Goal: Task Accomplishment & Management: Manage account settings

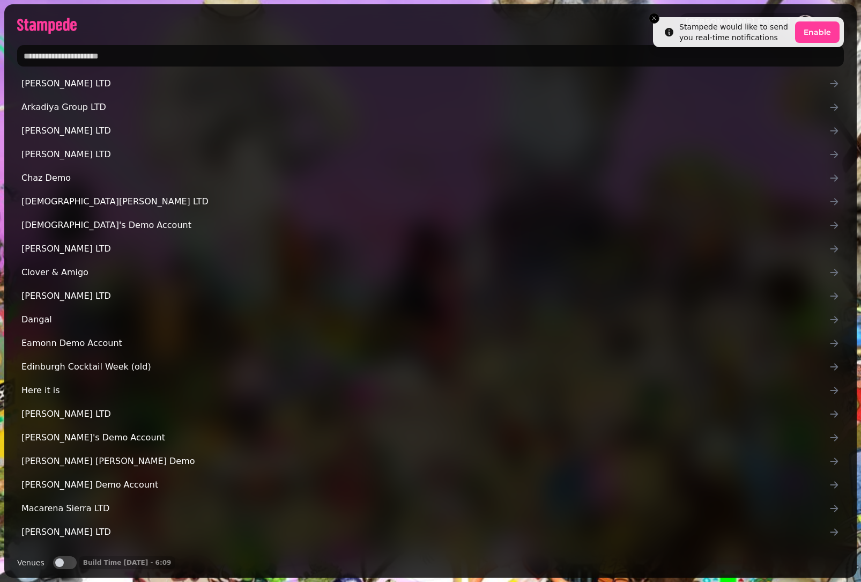
click at [188, 53] on input "text" at bounding box center [430, 55] width 827 height 21
type input "*********"
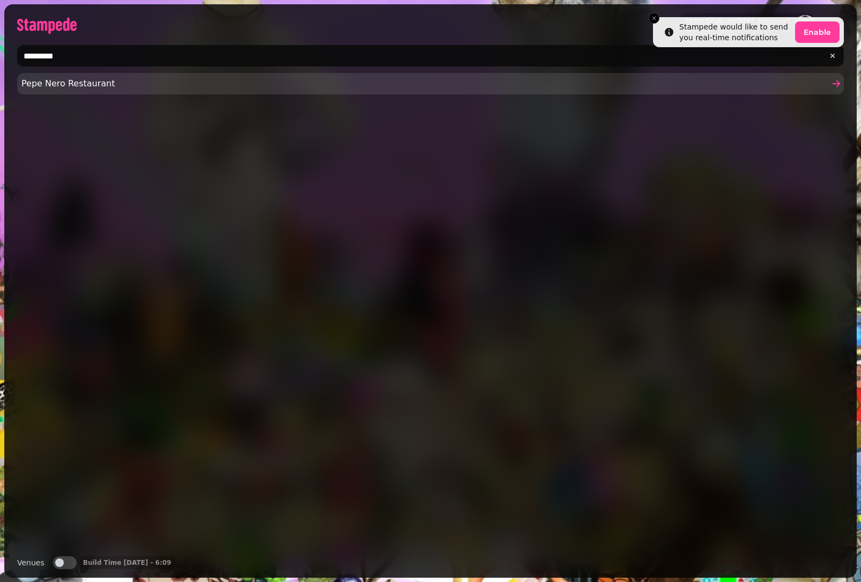
click at [79, 90] on span "Pepe Nero Restaurant" at bounding box center [424, 83] width 807 height 13
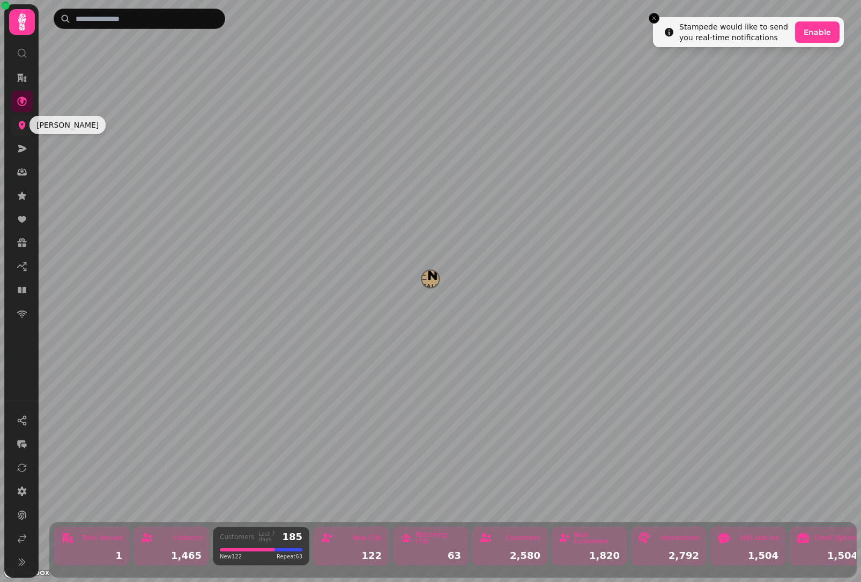
click at [26, 128] on icon at bounding box center [22, 125] width 11 height 11
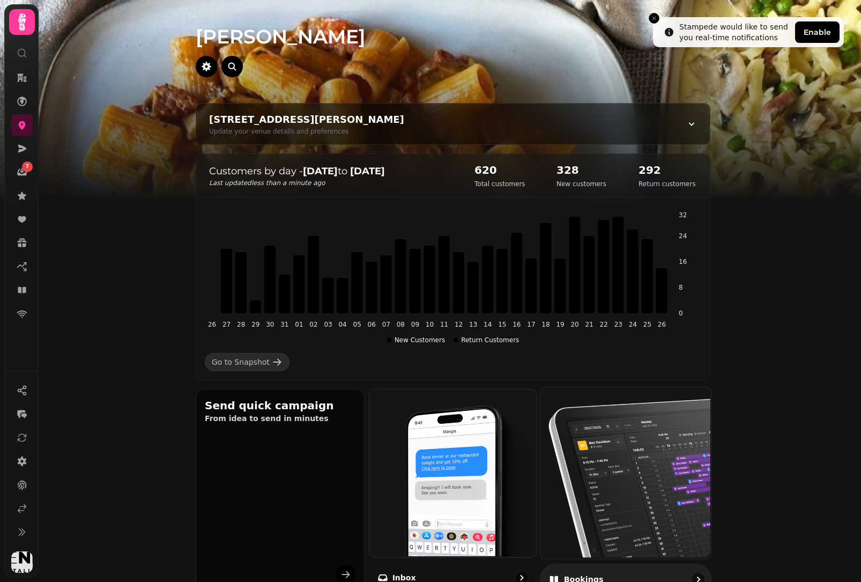
click at [689, 521] on img at bounding box center [624, 471] width 171 height 171
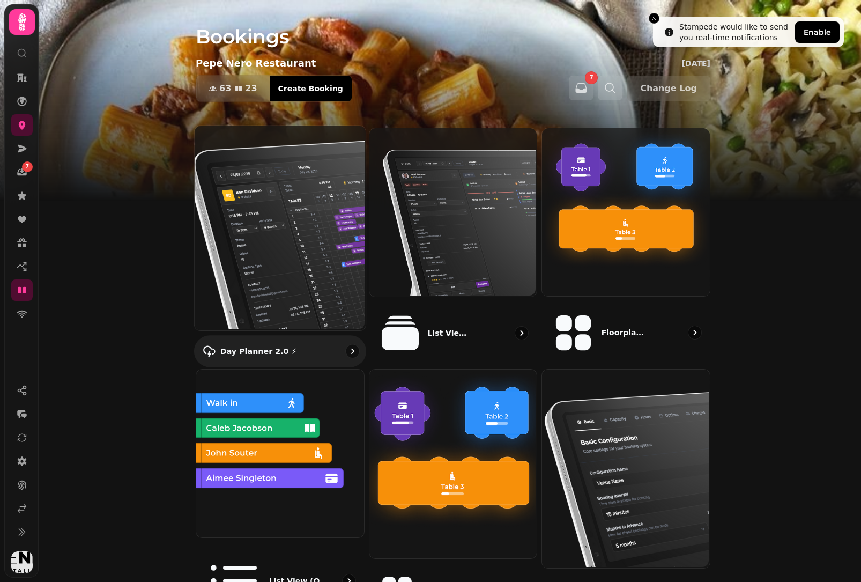
click at [272, 217] on img at bounding box center [279, 227] width 171 height 205
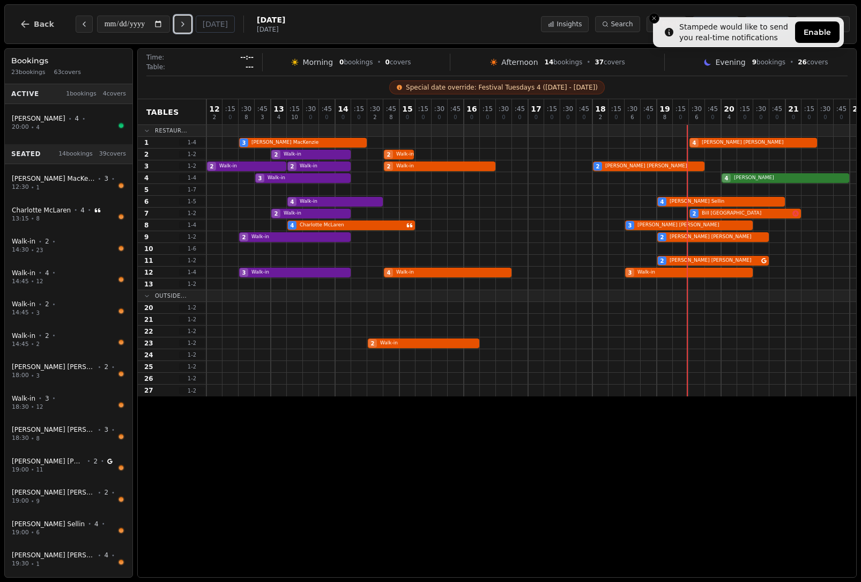
click at [183, 24] on icon "Next day" at bounding box center [183, 24] width 9 height 9
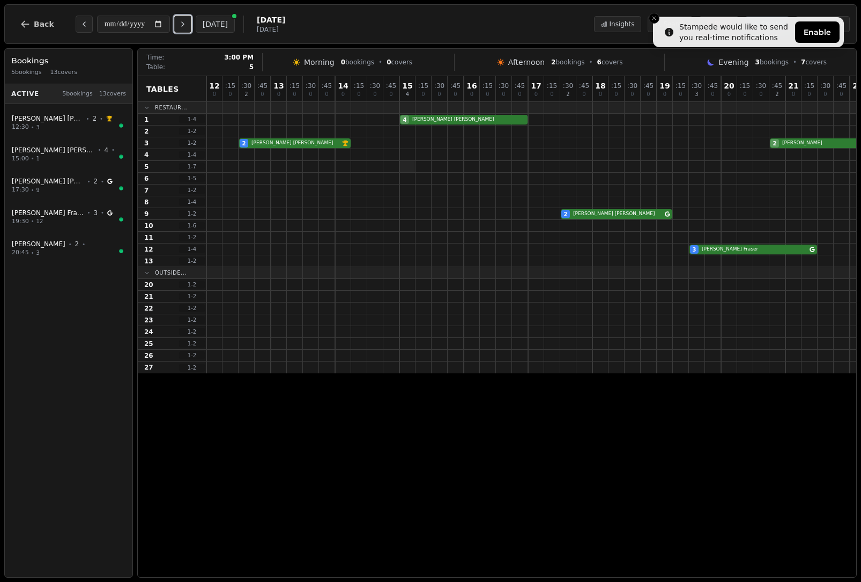
scroll to position [0, 42]
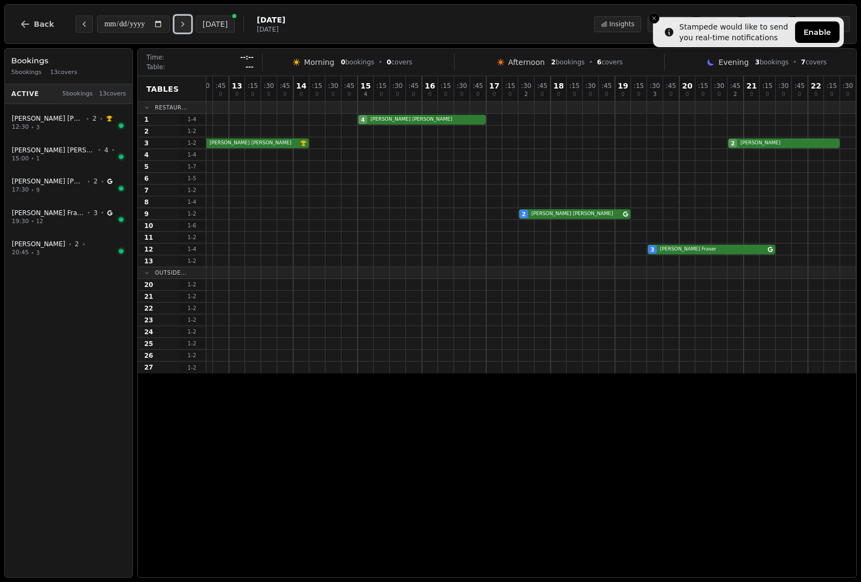
click at [183, 24] on icon "Next day" at bounding box center [183, 24] width 9 height 9
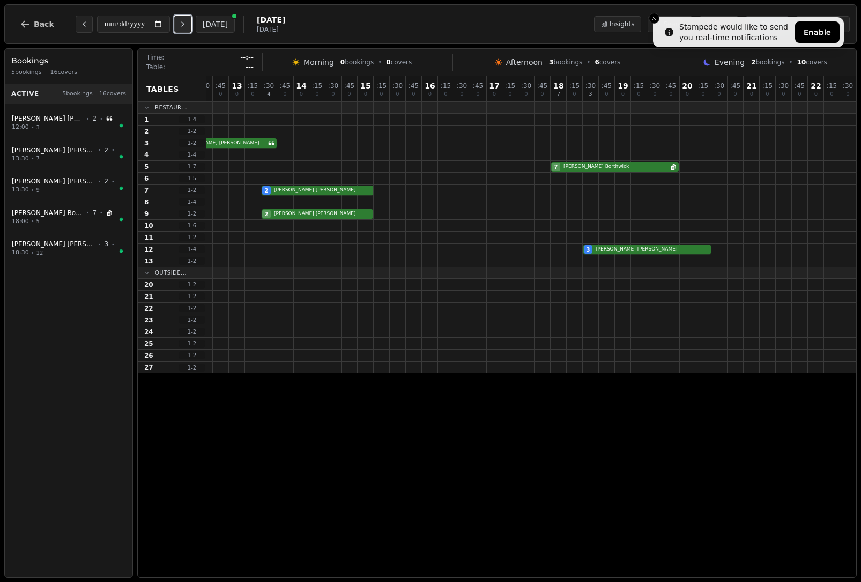
click at [183, 24] on icon "Next day" at bounding box center [183, 24] width 9 height 9
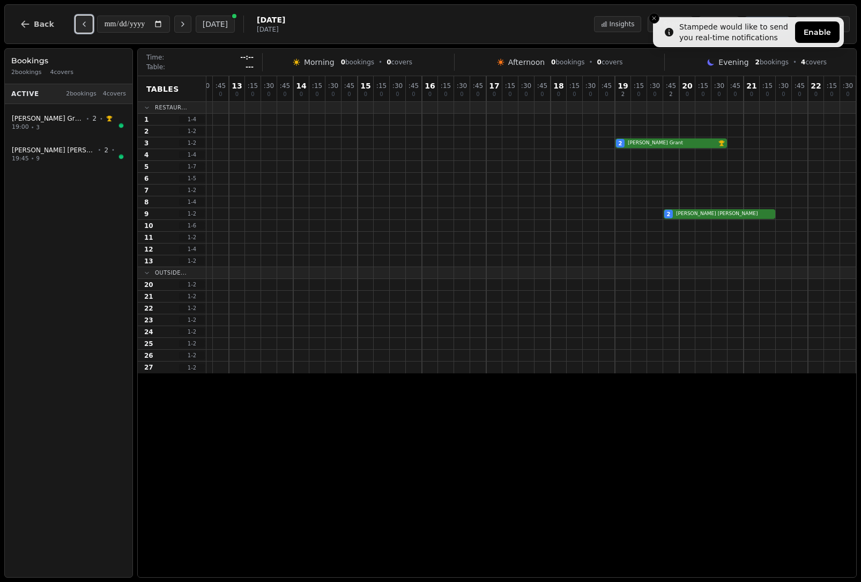
click at [81, 22] on icon "Previous day" at bounding box center [84, 24] width 9 height 9
type input "**********"
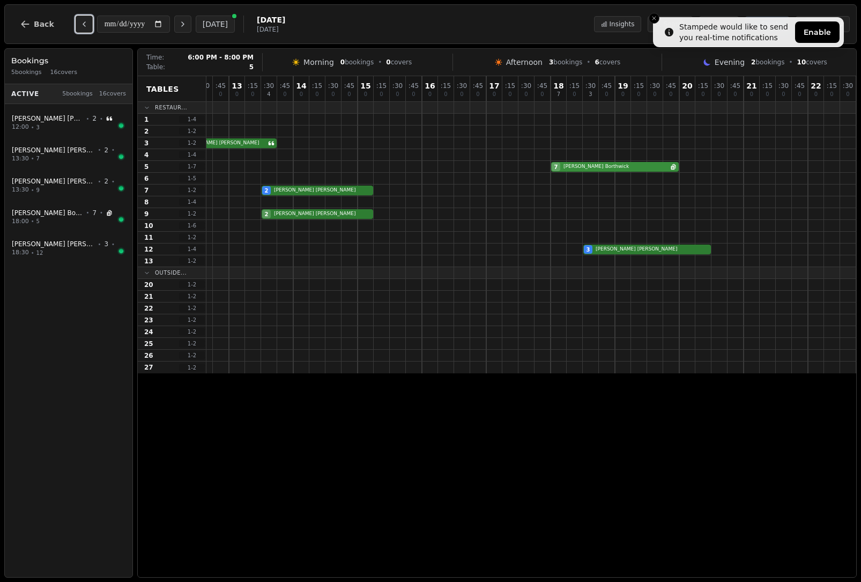
click at [592, 167] on div "7 [PERSON_NAME] Has internal notes" at bounding box center [511, 167] width 692 height 12
select select "****"
select select "*"
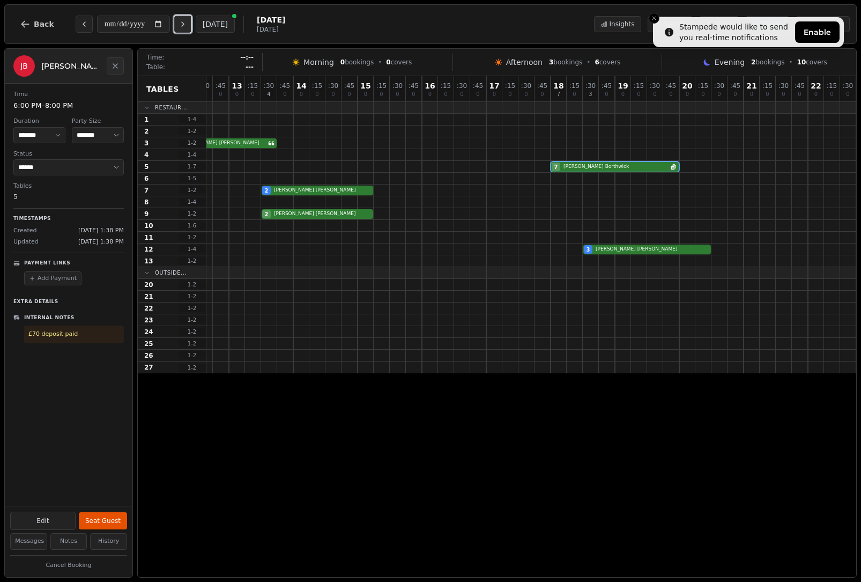
click at [187, 26] on icon "Next day" at bounding box center [183, 24] width 9 height 9
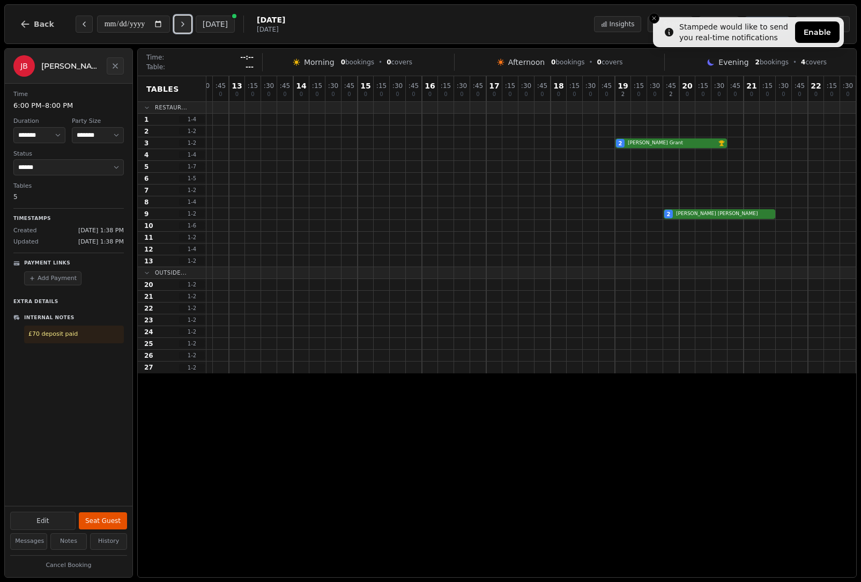
click at [187, 26] on icon "Next day" at bounding box center [183, 24] width 9 height 9
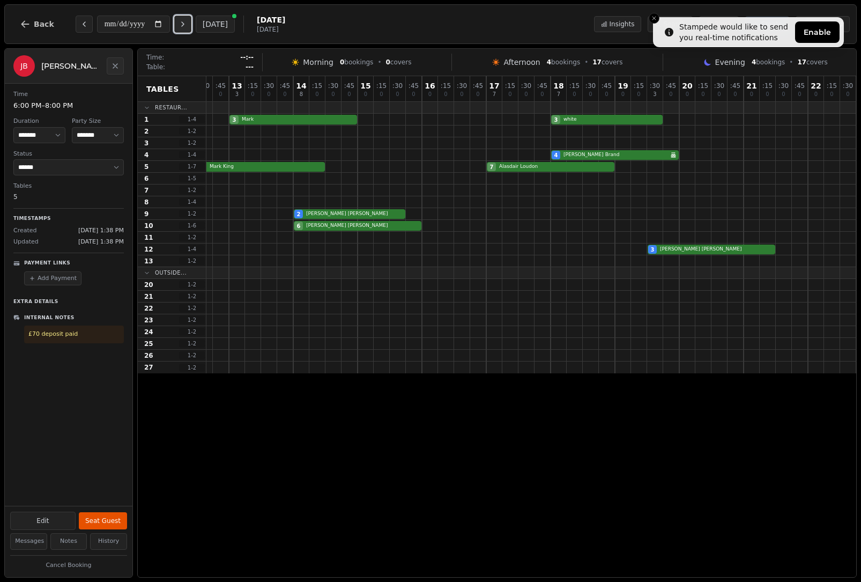
click at [185, 23] on icon "Next day" at bounding box center [183, 24] width 9 height 9
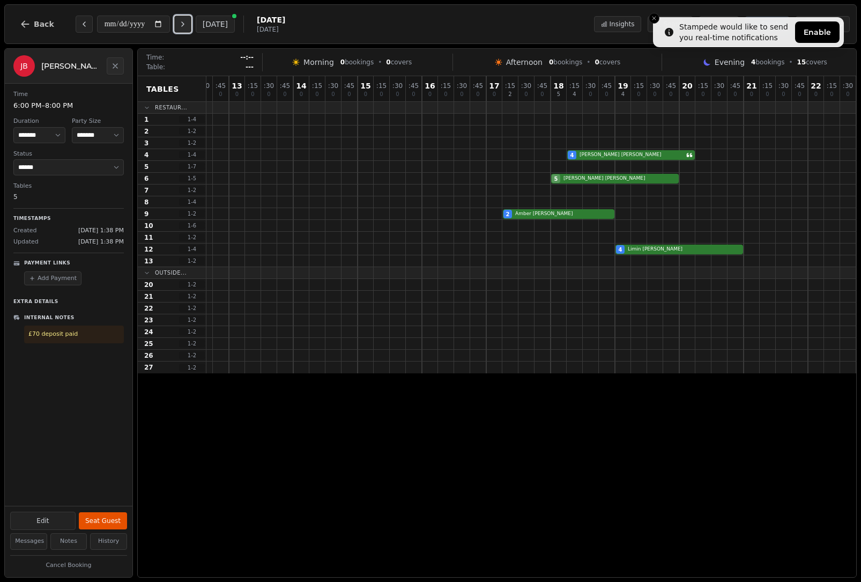
click at [185, 23] on icon "Next day" at bounding box center [183, 24] width 9 height 9
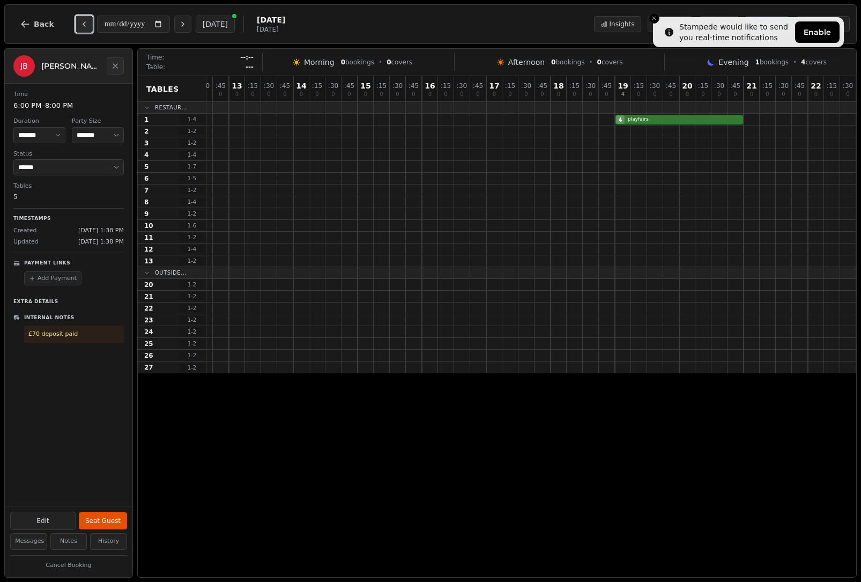
click at [81, 22] on icon "Previous day" at bounding box center [84, 24] width 9 height 9
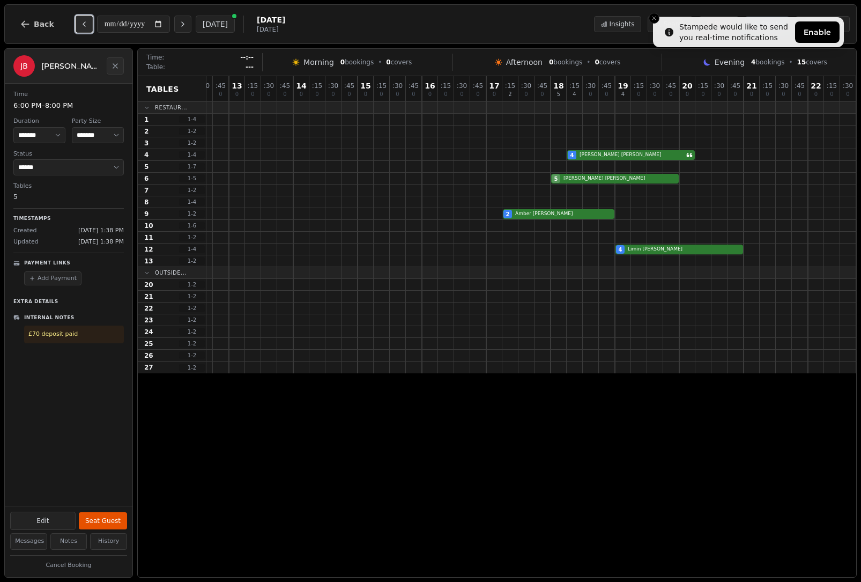
click at [81, 22] on icon "Previous day" at bounding box center [84, 24] width 9 height 9
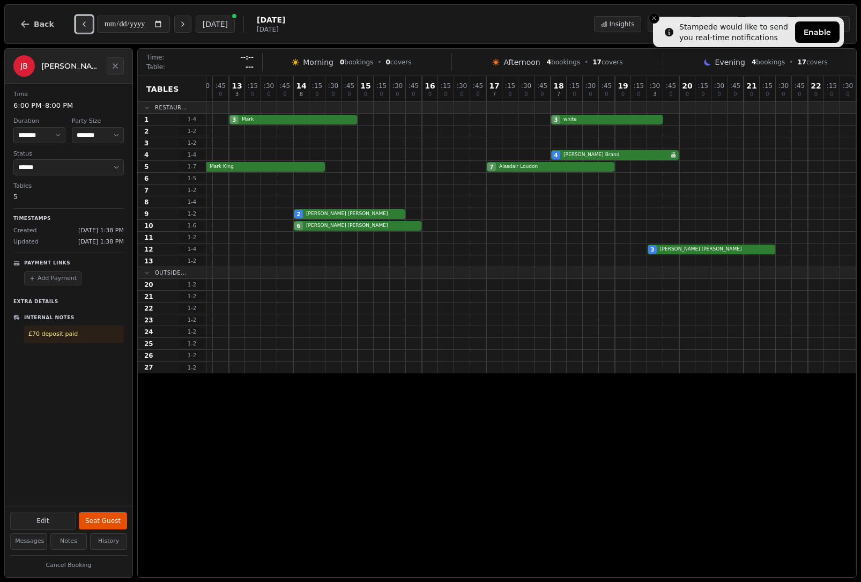
click at [81, 22] on icon "Previous day" at bounding box center [84, 24] width 9 height 9
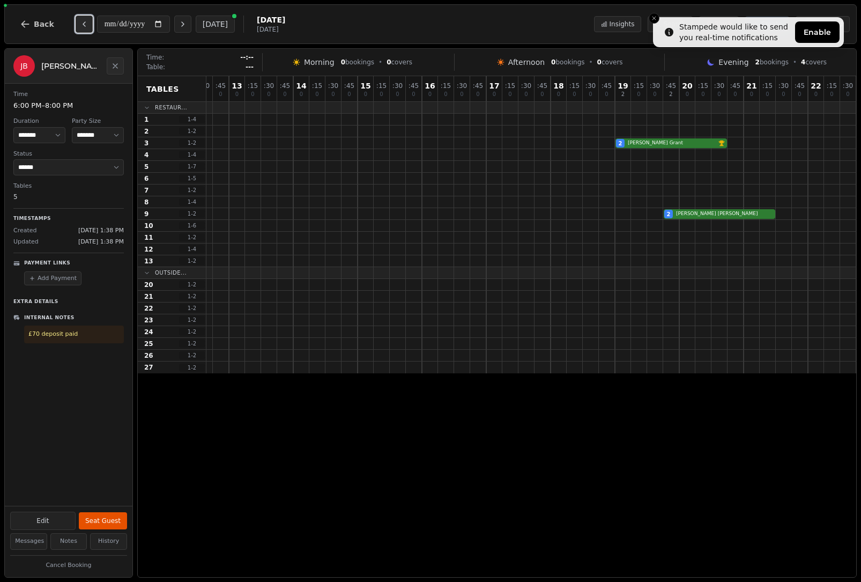
click at [81, 22] on icon "Previous day" at bounding box center [84, 24] width 9 height 9
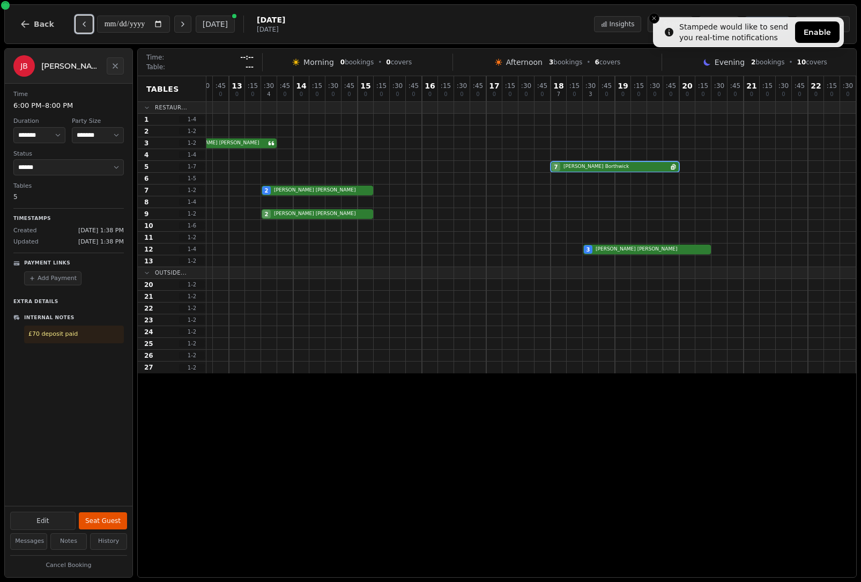
click at [81, 22] on icon "Previous day" at bounding box center [84, 24] width 9 height 9
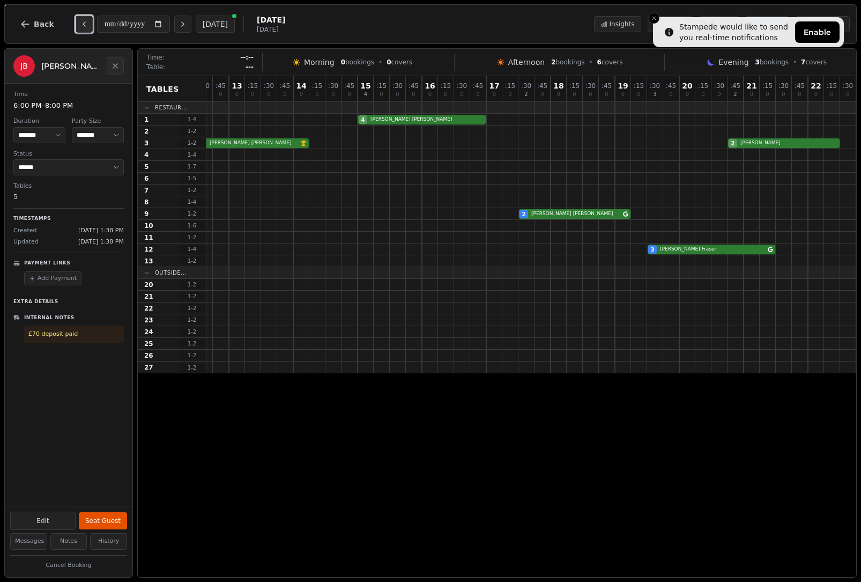
click at [81, 22] on icon "Previous day" at bounding box center [84, 24] width 9 height 9
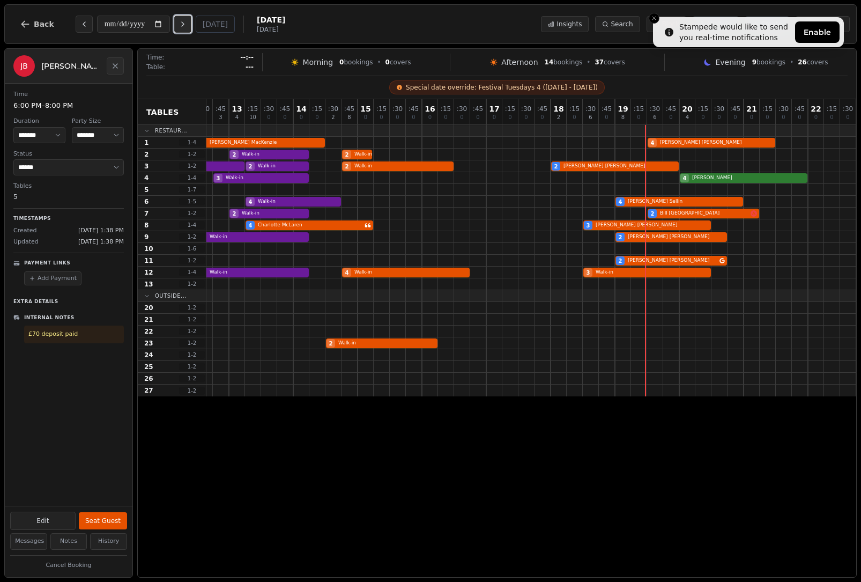
click at [184, 25] on icon "Next day" at bounding box center [183, 24] width 2 height 4
type input "**********"
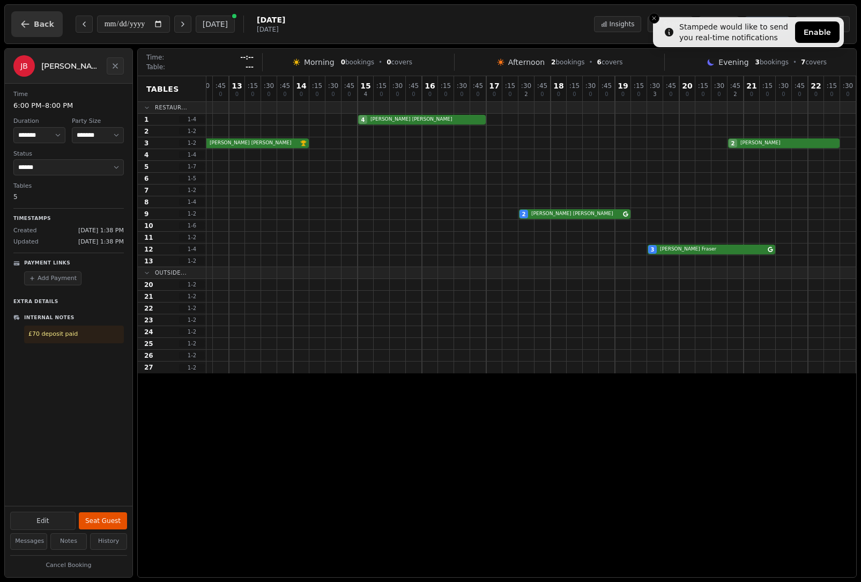
click at [36, 13] on button "Back" at bounding box center [36, 24] width 51 height 26
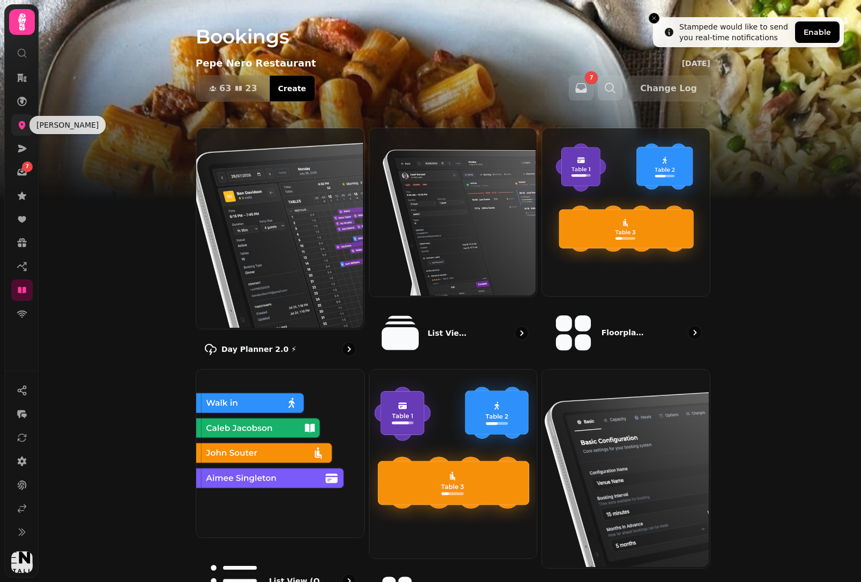
click at [24, 120] on icon at bounding box center [22, 125] width 11 height 11
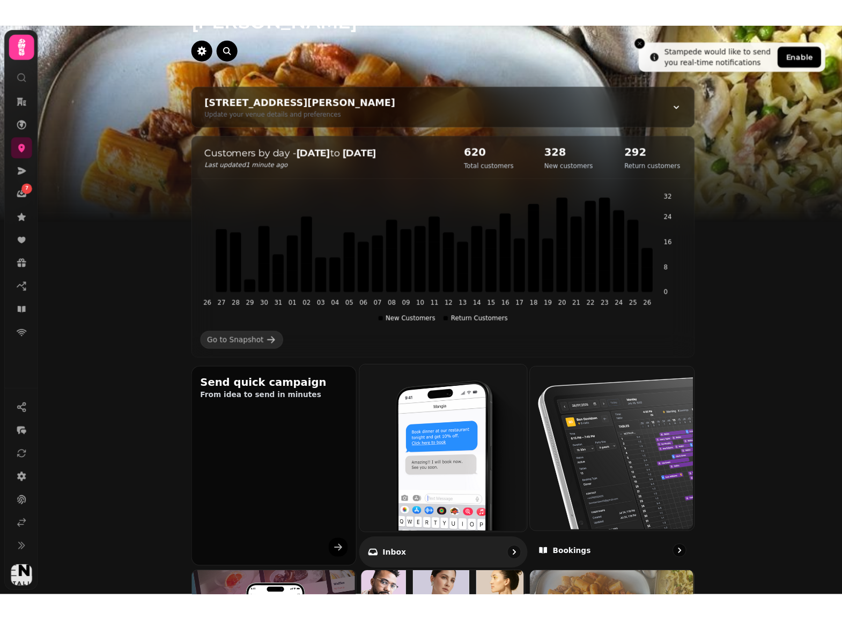
scroll to position [114, 0]
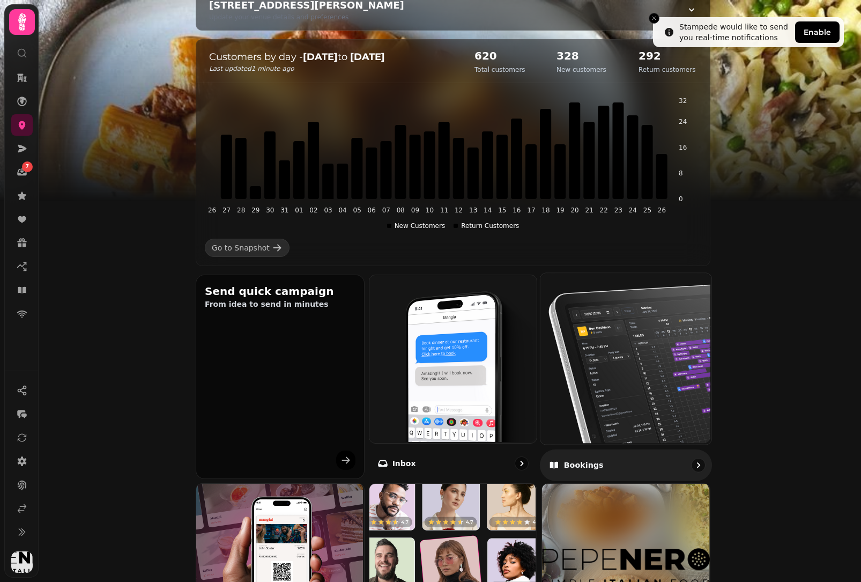
click at [614, 394] on img at bounding box center [624, 357] width 171 height 171
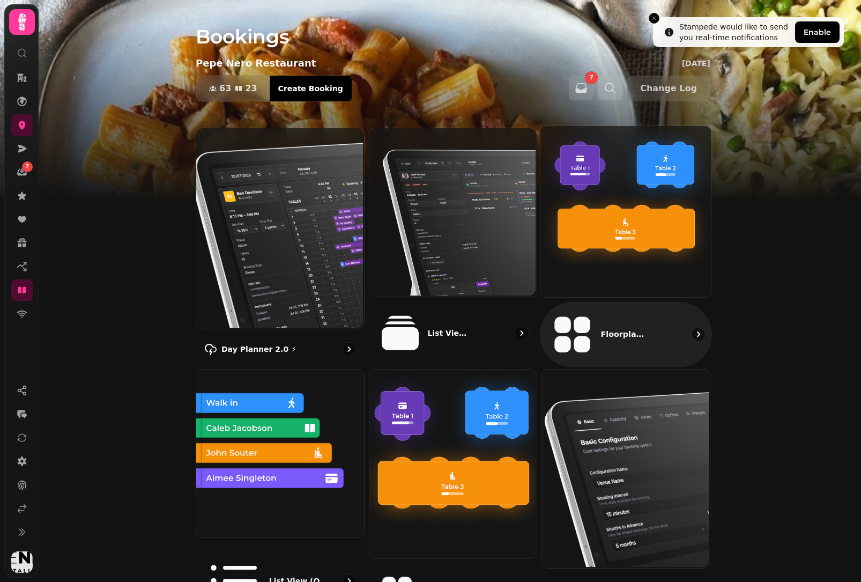
click at [641, 229] on img at bounding box center [624, 210] width 171 height 171
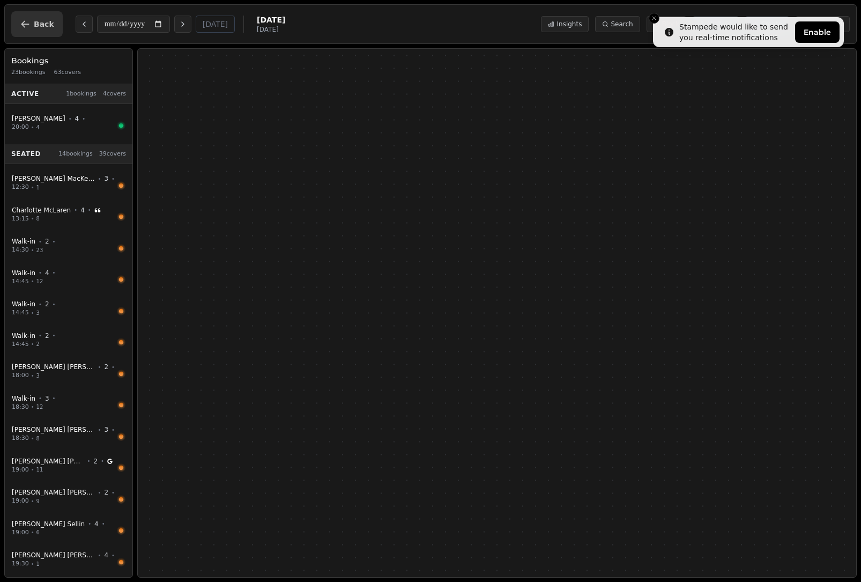
click at [32, 27] on button "Back" at bounding box center [36, 24] width 51 height 26
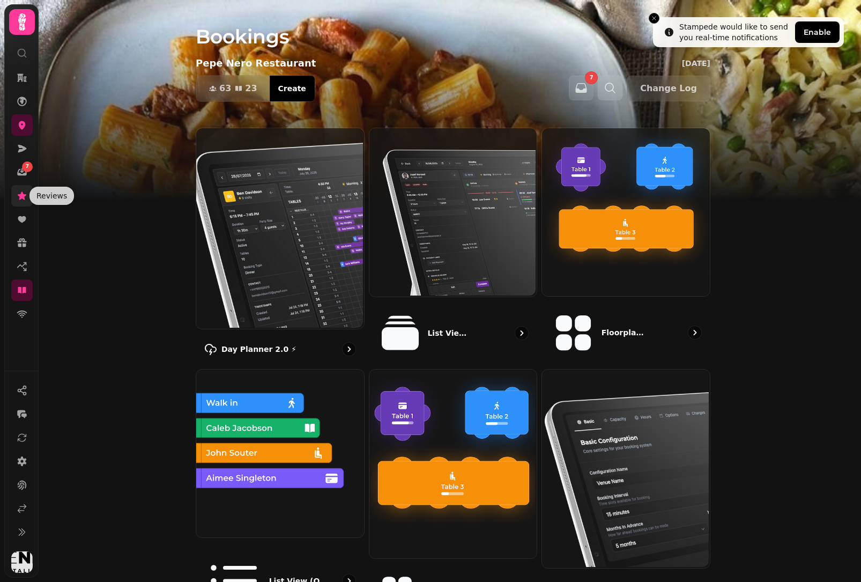
click at [17, 197] on icon at bounding box center [22, 195] width 11 height 11
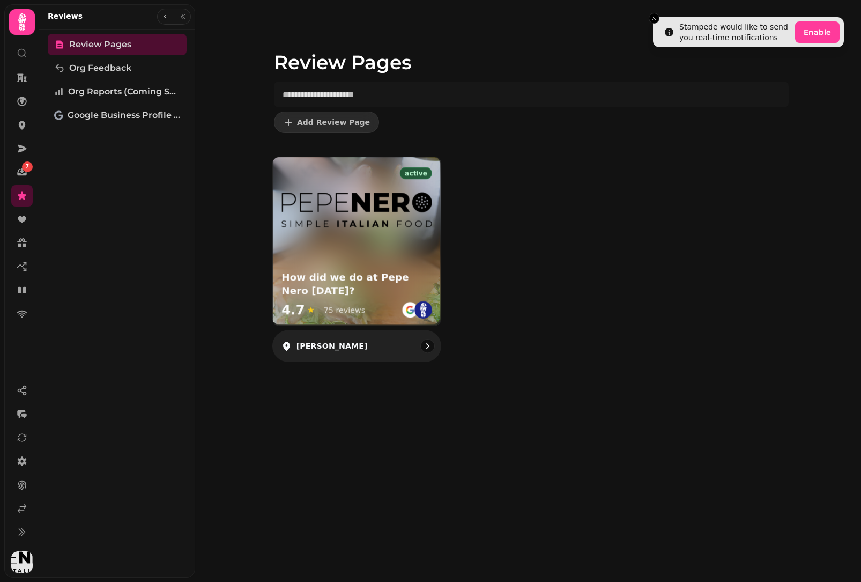
click at [384, 289] on h3 "How did we do at Pepe Nero [DATE]?" at bounding box center [356, 284] width 151 height 27
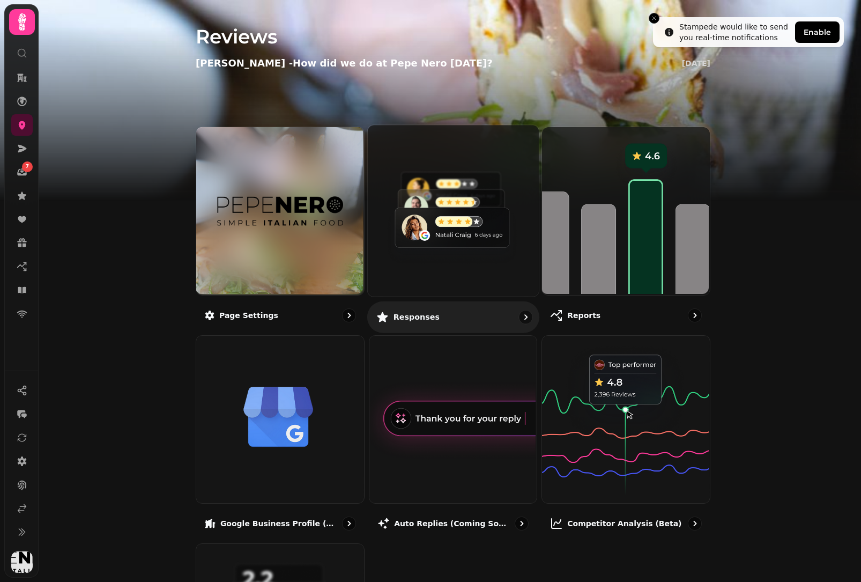
click at [427, 225] on img at bounding box center [451, 209] width 171 height 171
